Goal: Task Accomplishment & Management: Use online tool/utility

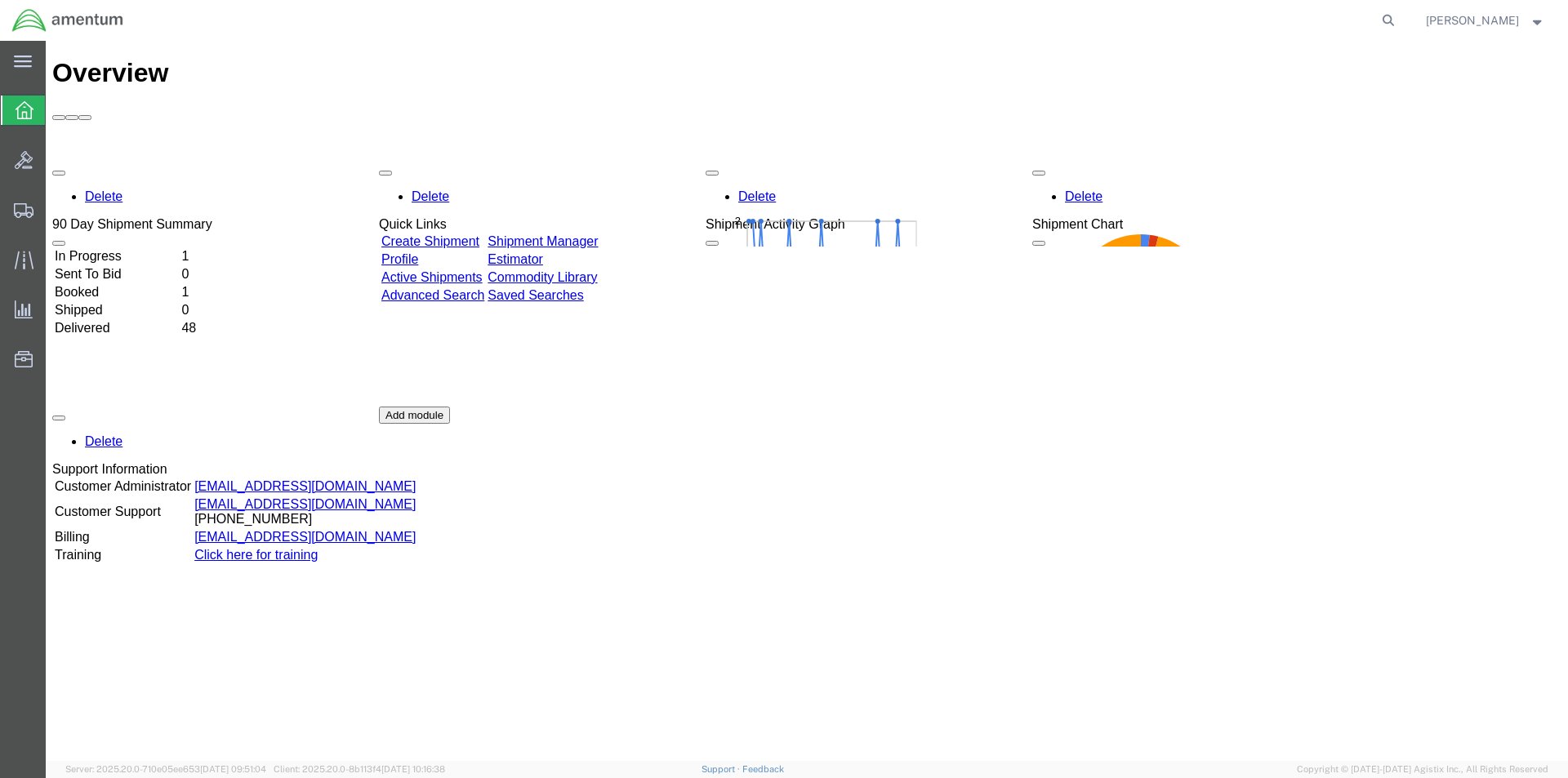
click at [24, 112] on icon at bounding box center [24, 110] width 18 height 18
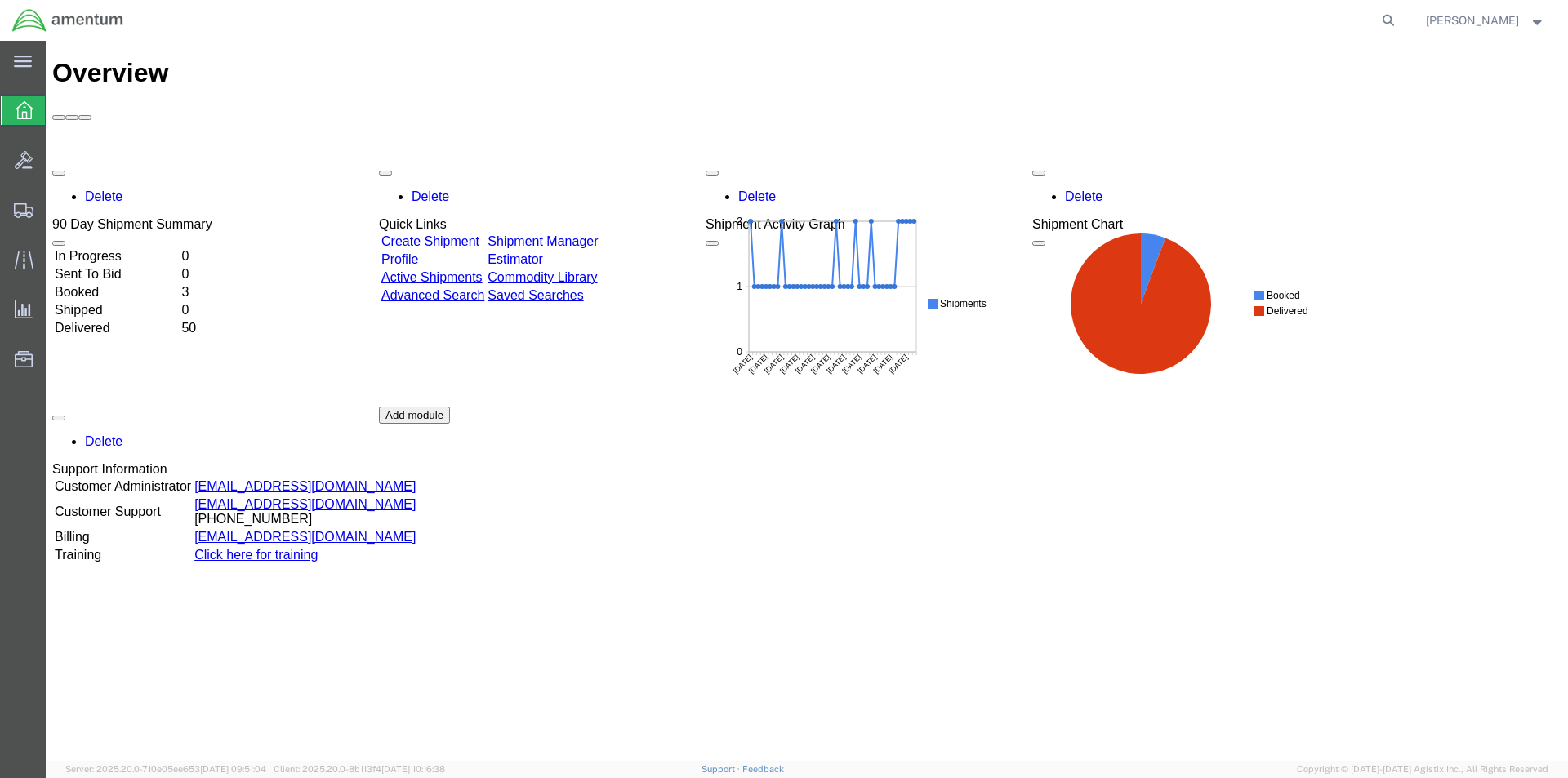
click at [22, 111] on icon at bounding box center [24, 110] width 18 height 18
click at [0, 0] on span "Shipment Manager" at bounding box center [0, 0] width 0 height 0
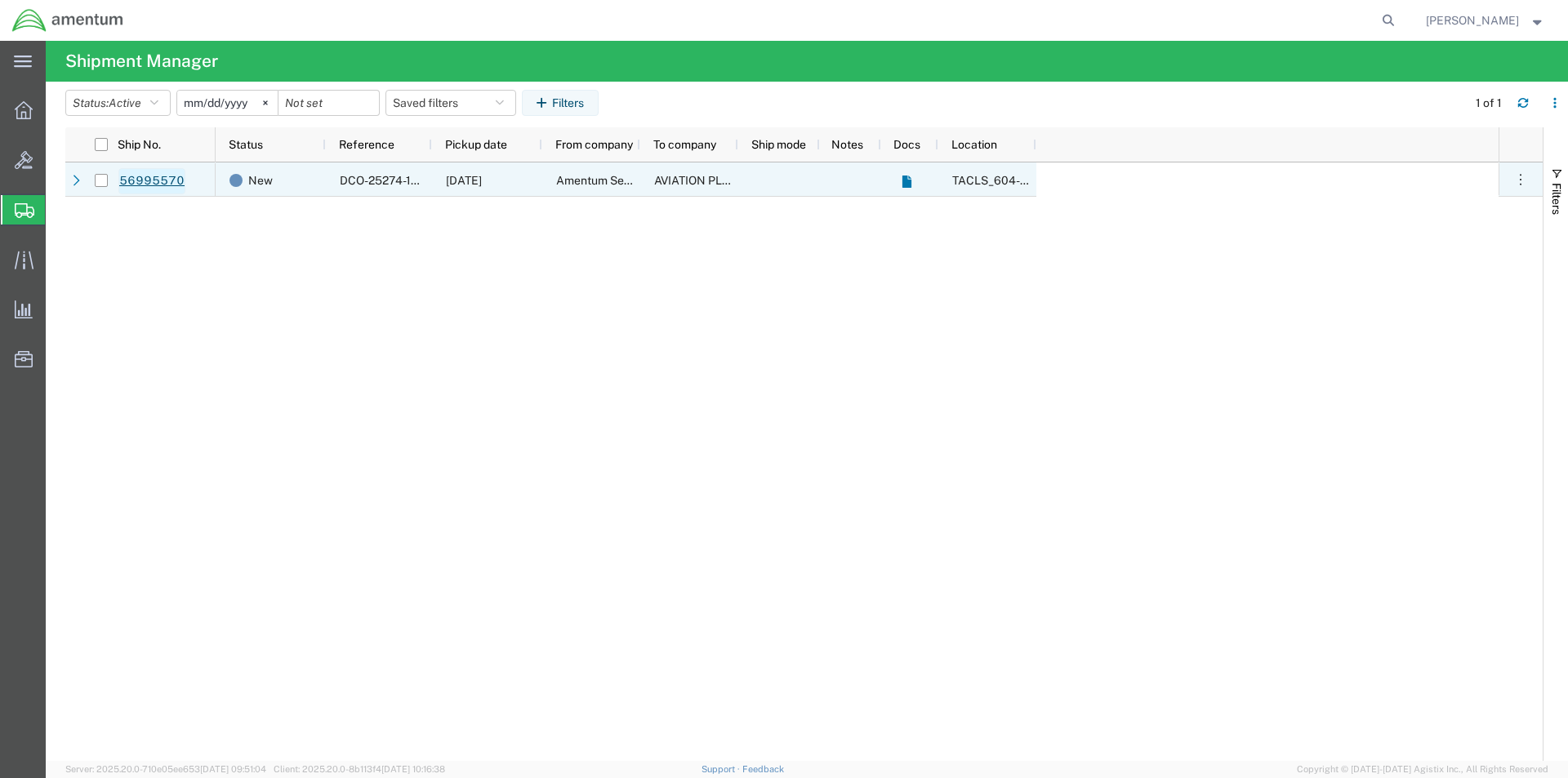
click at [163, 184] on link "56995570" at bounding box center [151, 181] width 67 height 26
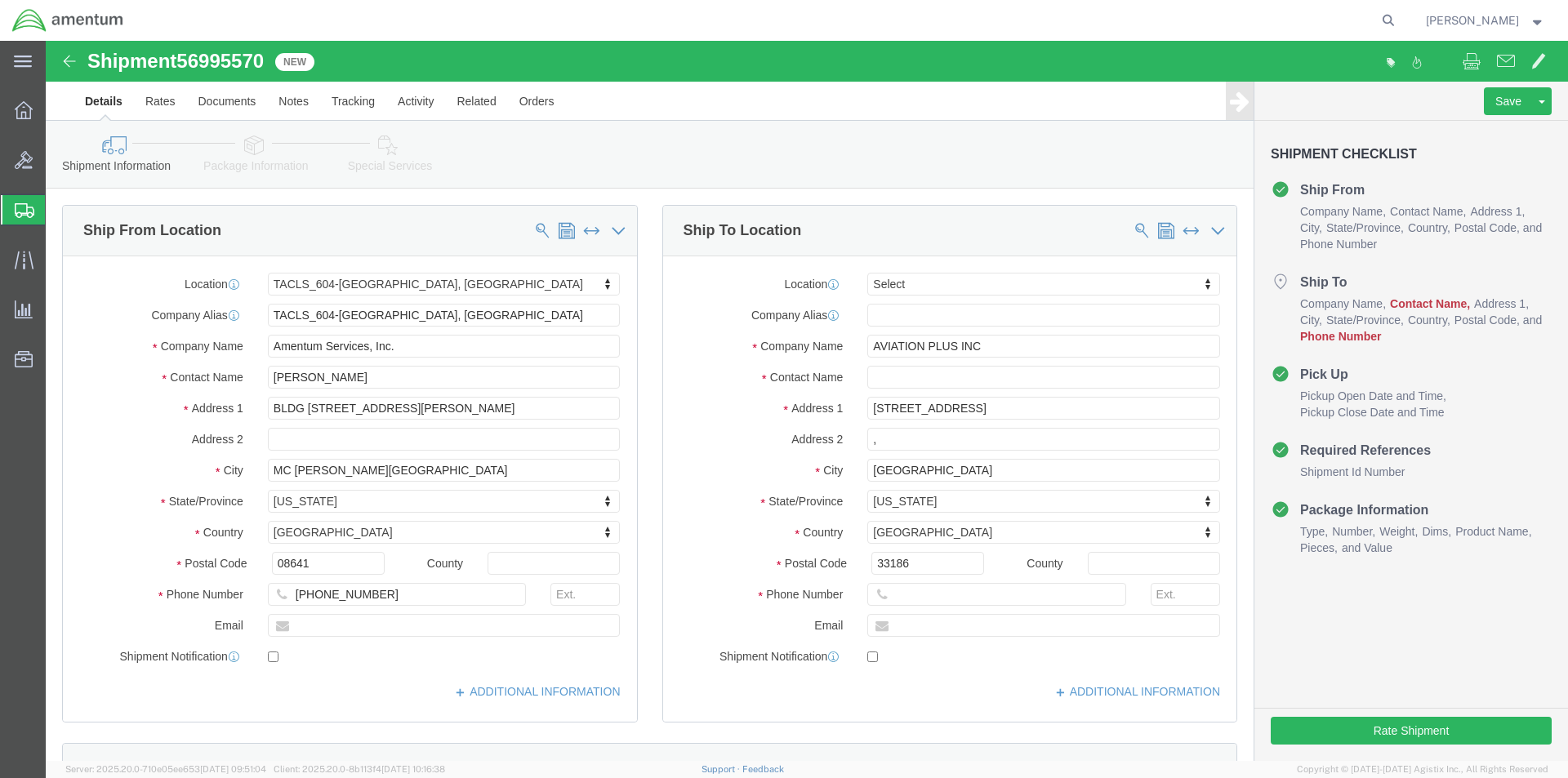
select select "42709"
select select
click input "text"
paste input "[PHONE_NUMBER]"
type input "[PHONE_NUMBER]"
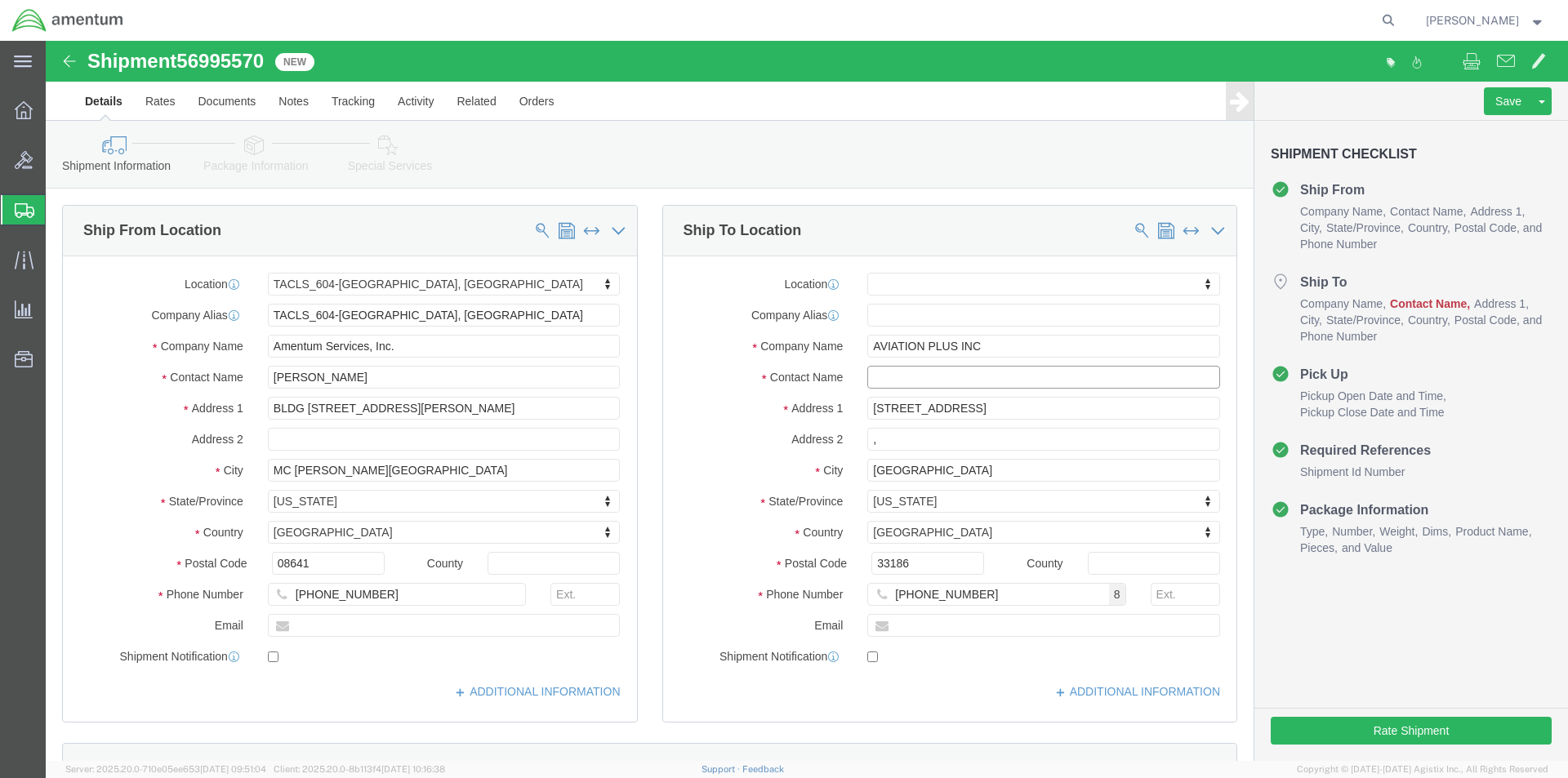
click input "text"
click input "[PERSON_NAME]"
type input "[PERSON_NAME]"
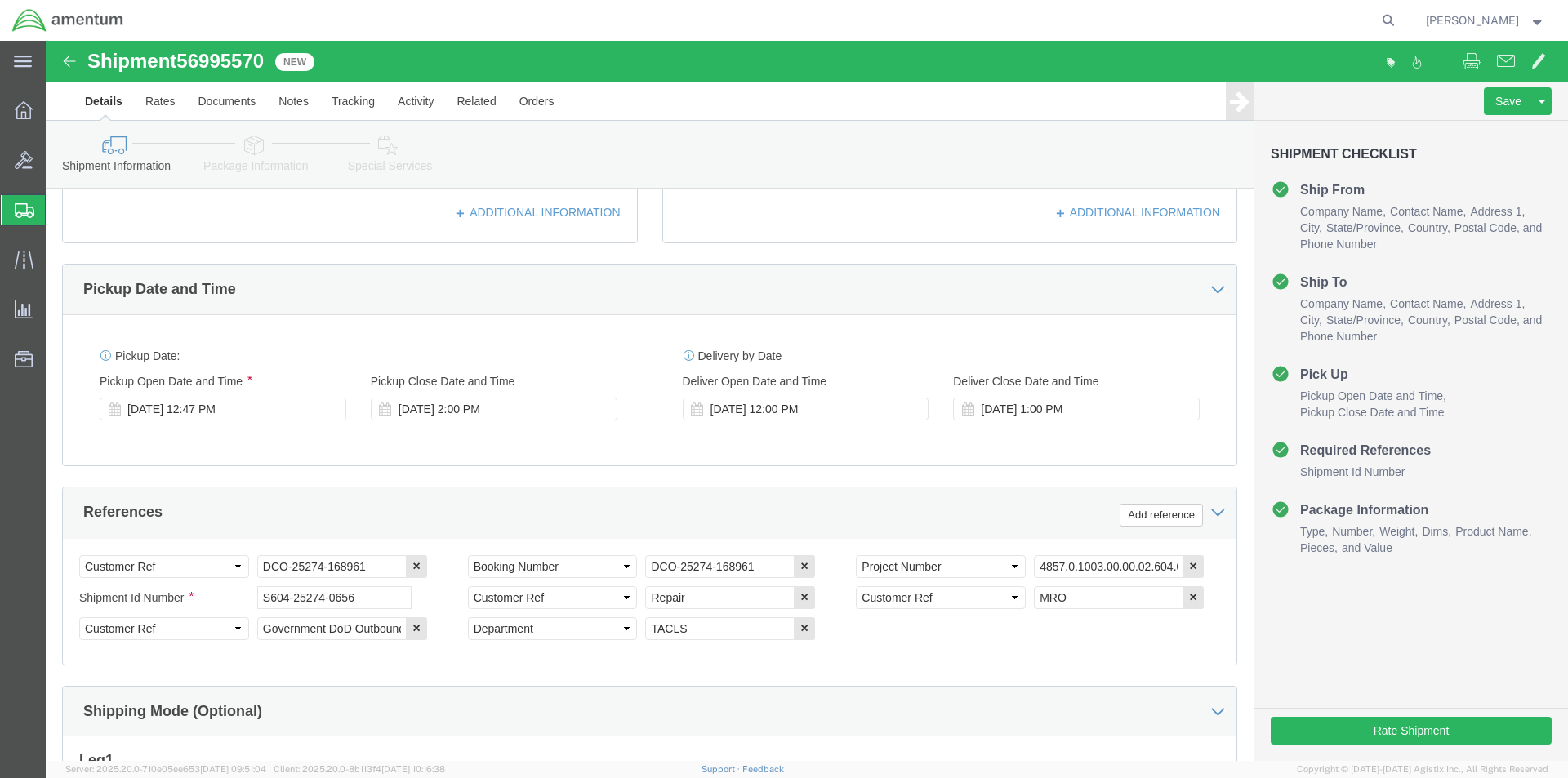
scroll to position [490, 0]
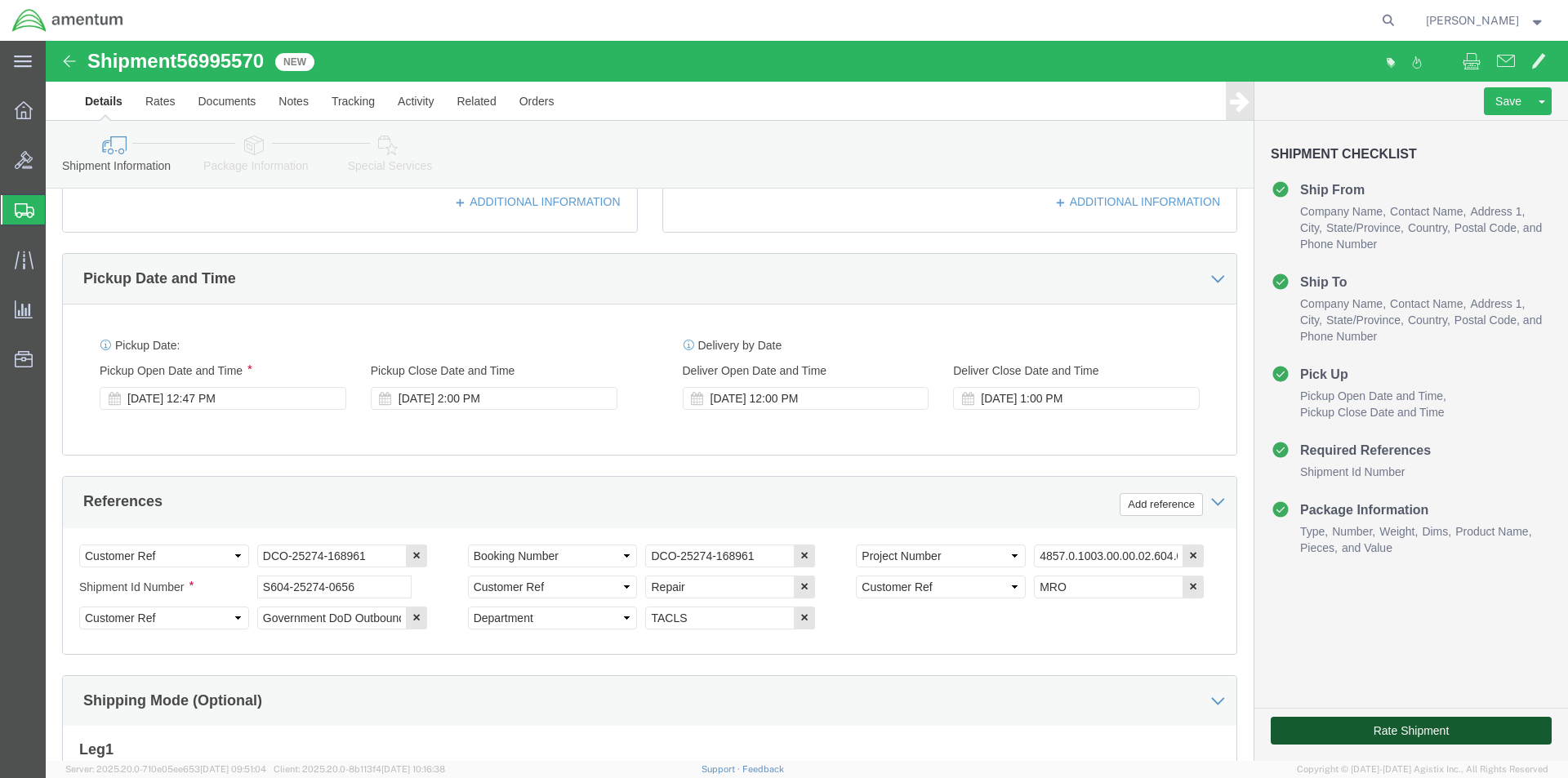
click button "Rate Shipment"
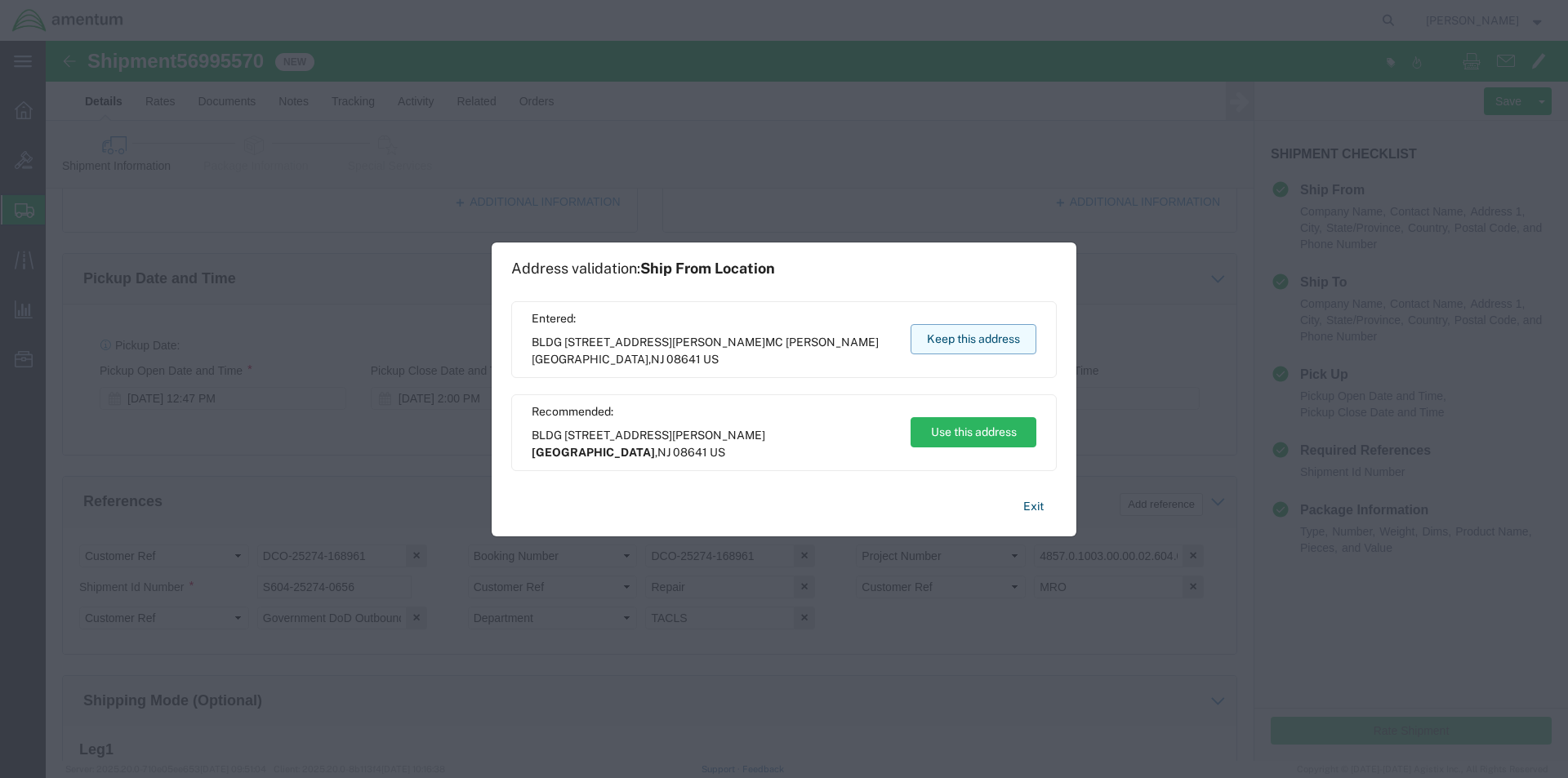
click at [962, 340] on button "Keep this address" at bounding box center [974, 339] width 126 height 31
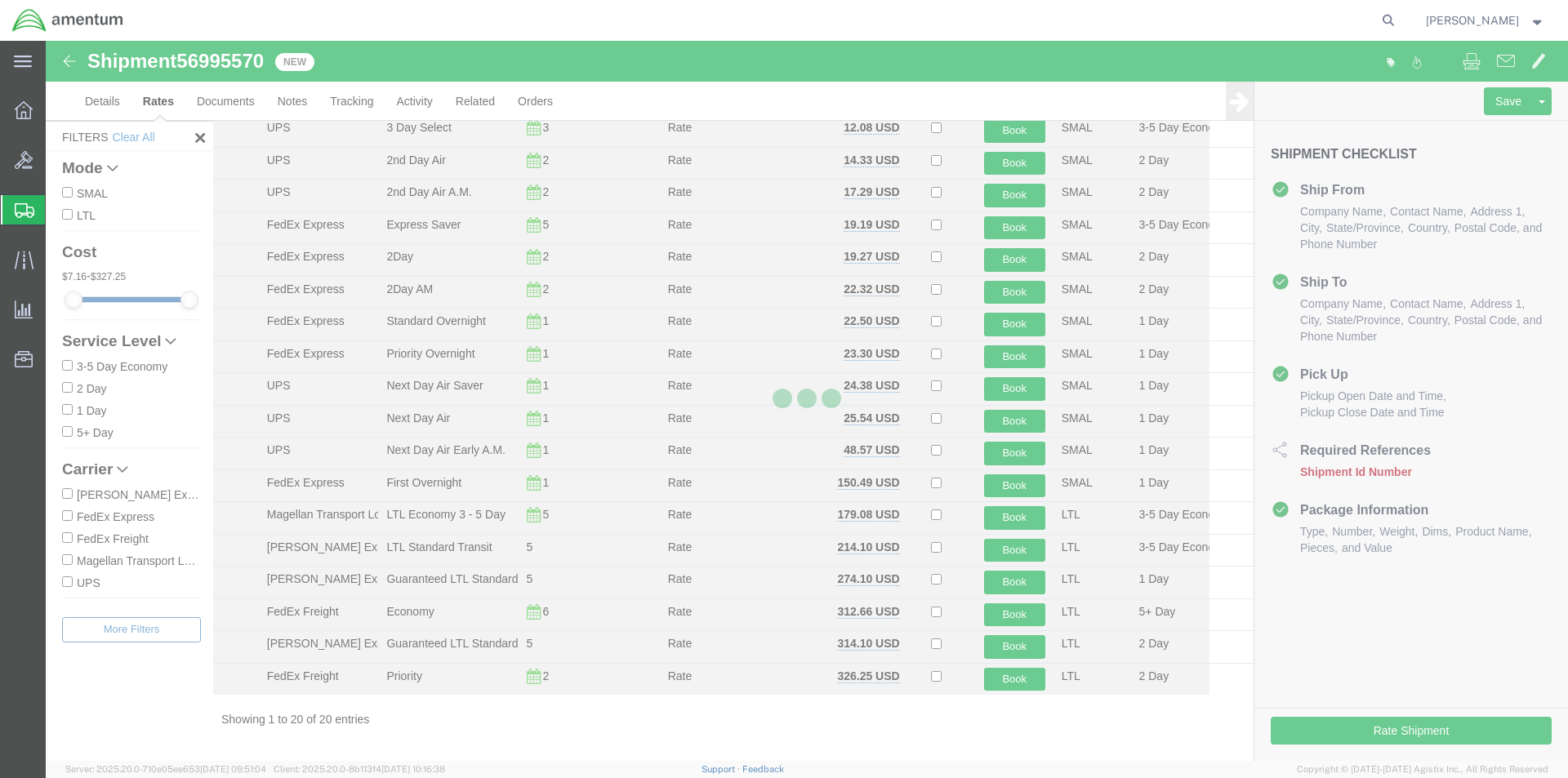
scroll to position [134, 0]
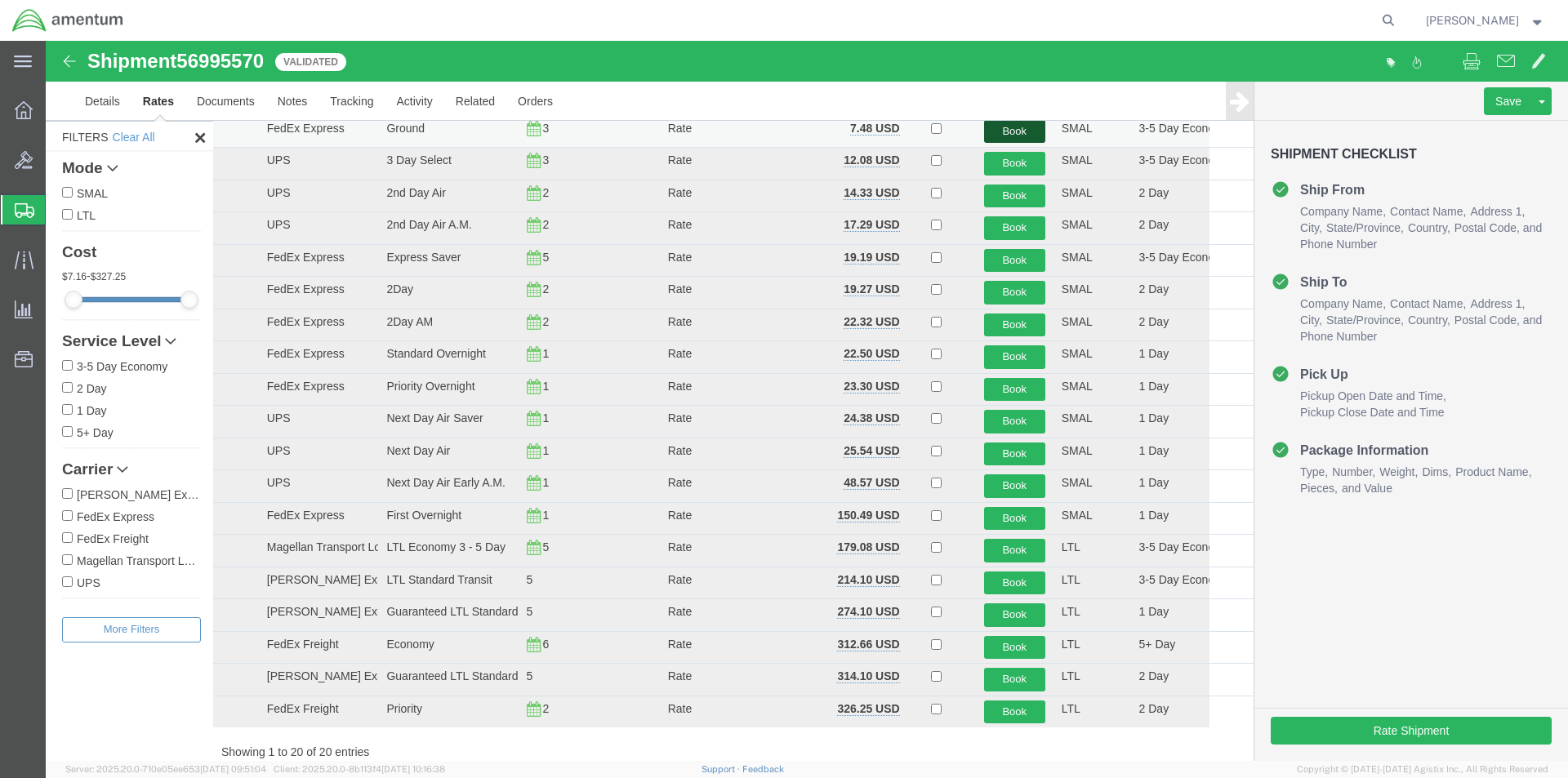
click at [1004, 133] on button "Book" at bounding box center [1015, 131] width 61 height 24
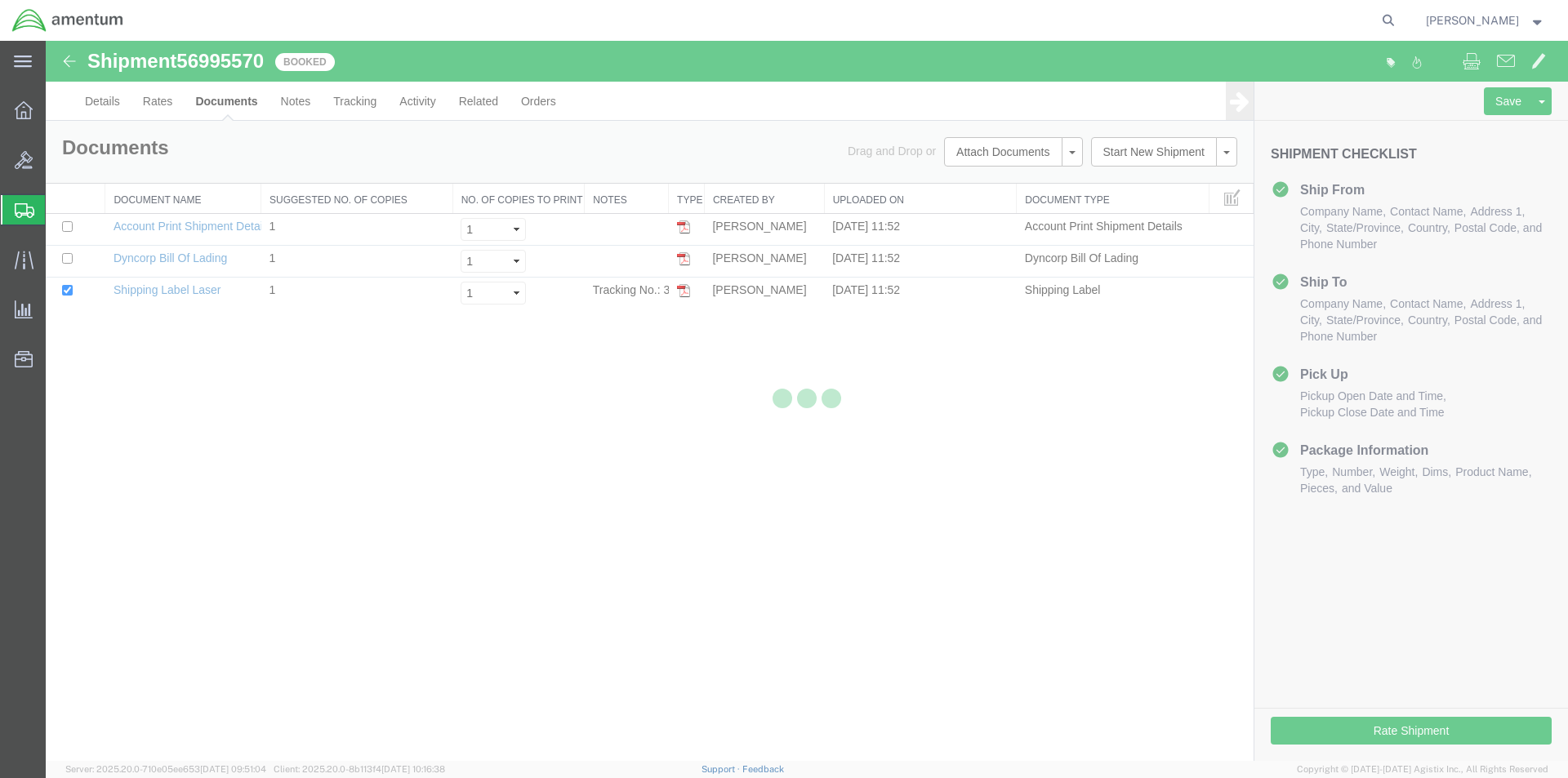
scroll to position [0, 0]
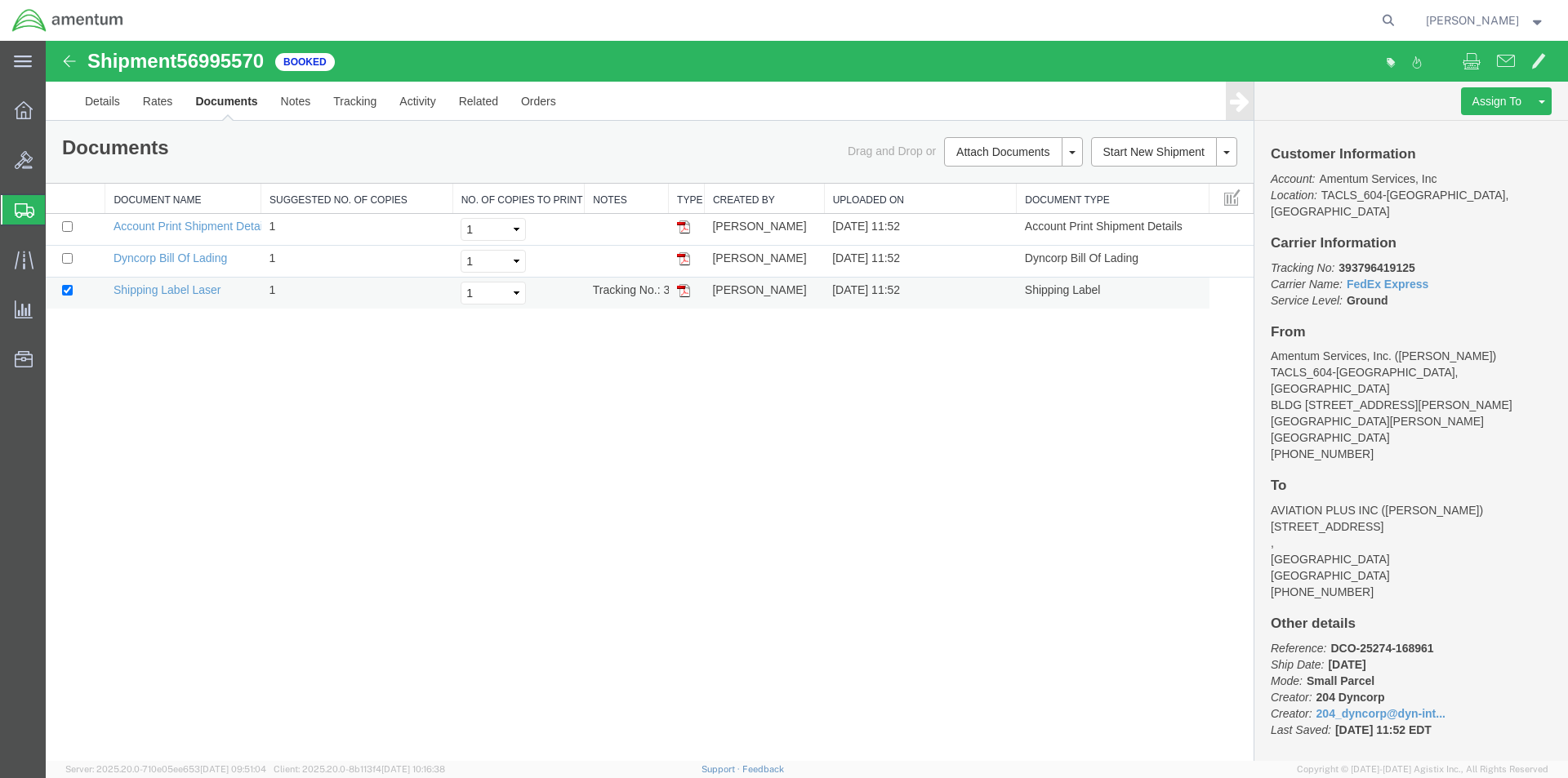
click at [684, 291] on img at bounding box center [683, 290] width 13 height 13
